Goal: Transaction & Acquisition: Download file/media

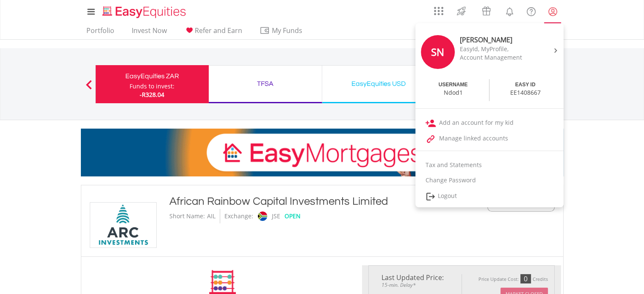
type input "******"
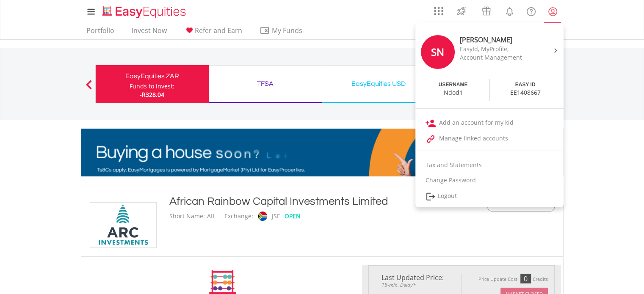
type input "******"
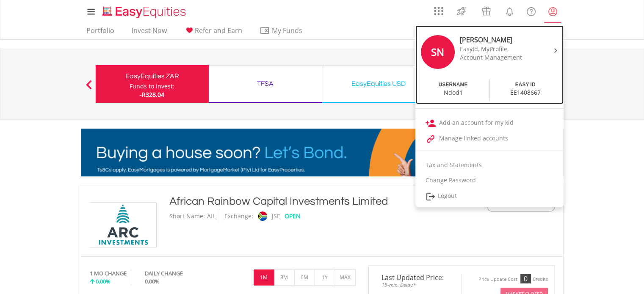
click at [530, 89] on div "EE1408667" at bounding box center [525, 93] width 30 height 8
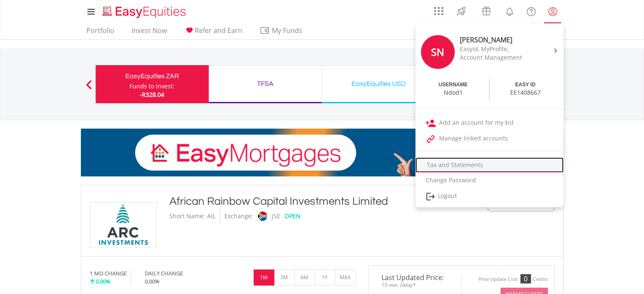
click at [473, 165] on link "Tax and Statements" at bounding box center [489, 165] width 148 height 15
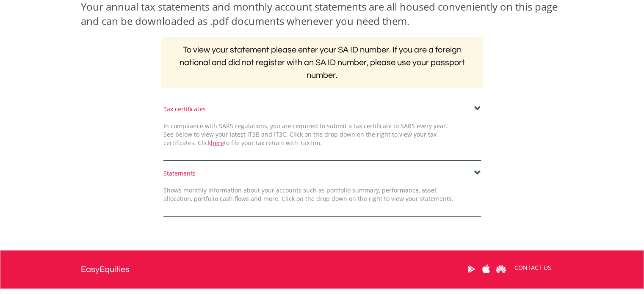
scroll to position [127, 0]
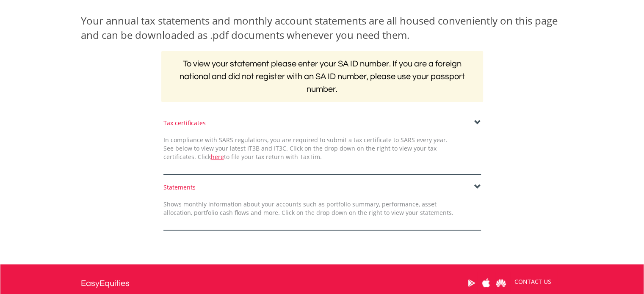
click at [476, 187] on span at bounding box center [477, 187] width 7 height 7
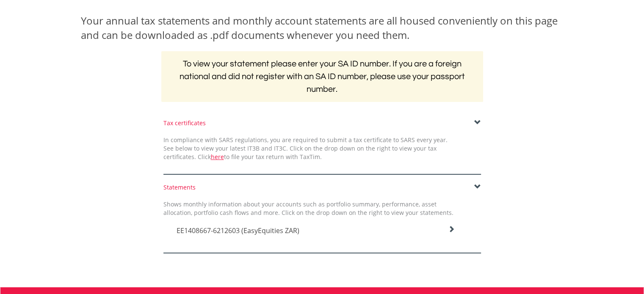
click at [279, 230] on span "EE1408667-6212603 (EasyEquities ZAR)" at bounding box center [238, 230] width 123 height 9
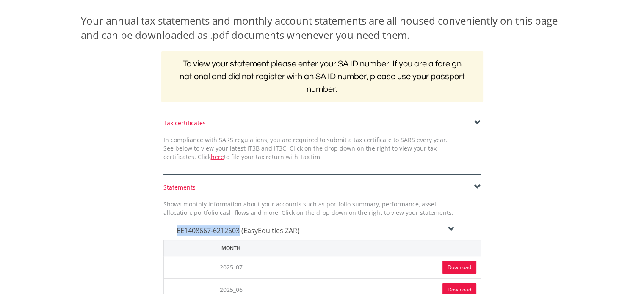
drag, startPoint x: 241, startPoint y: 230, endPoint x: 181, endPoint y: 225, distance: 59.5
click at [176, 226] on div "EE1408667-6212603 (EasyEquities ZAR)" at bounding box center [315, 228] width 291 height 23
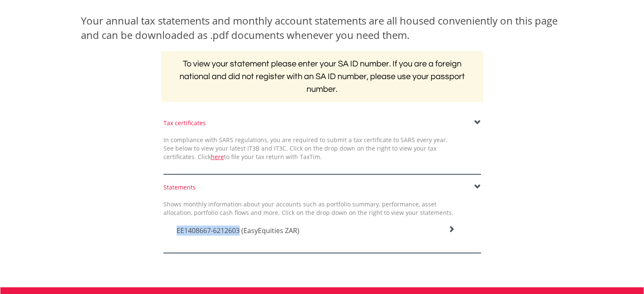
copy span "EE1408667-6212603"
click at [188, 125] on div "Tax certificates" at bounding box center [322, 123] width 318 height 8
click at [478, 122] on span at bounding box center [477, 122] width 7 height 7
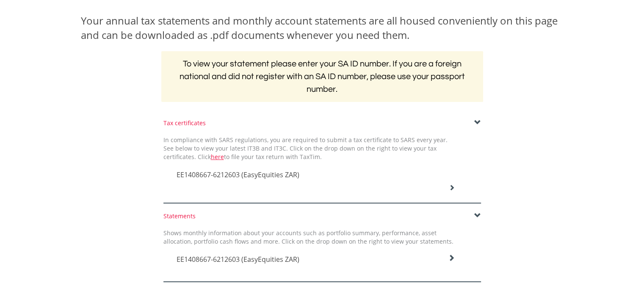
click at [452, 185] on icon at bounding box center [452, 188] width 6 height 6
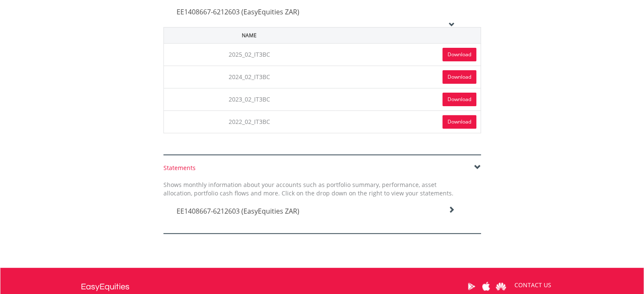
scroll to position [296, 0]
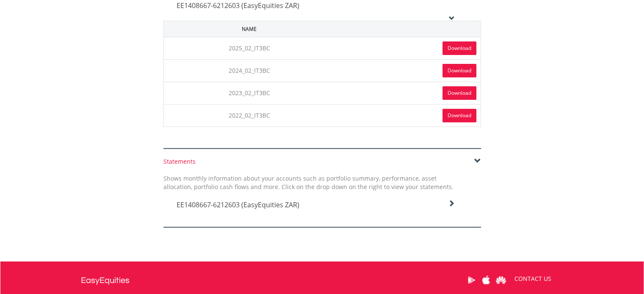
click at [447, 45] on link "Download" at bounding box center [460, 48] width 34 height 14
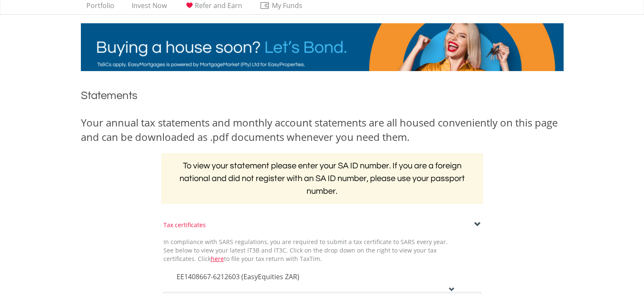
scroll to position [0, 0]
